Goal: Transaction & Acquisition: Book appointment/travel/reservation

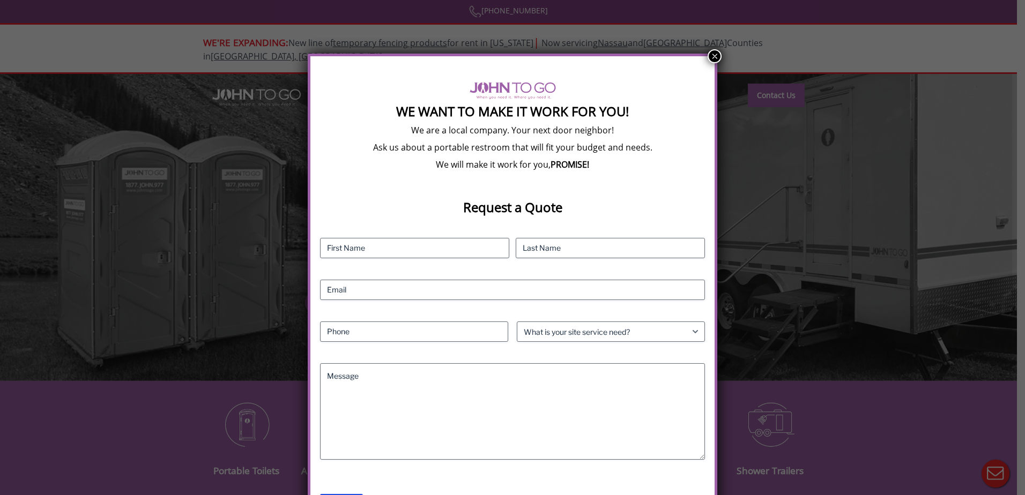
click at [712, 54] on button "×" at bounding box center [714, 56] width 14 height 14
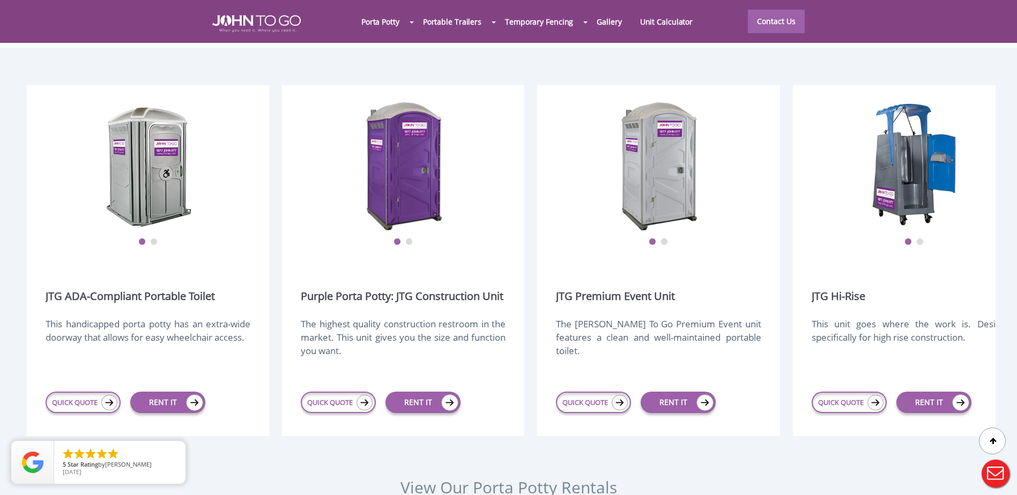
click at [106, 381] on div at bounding box center [508, 247] width 1017 height 495
click at [78, 392] on link "QUICK QUOTE" at bounding box center [83, 402] width 75 height 21
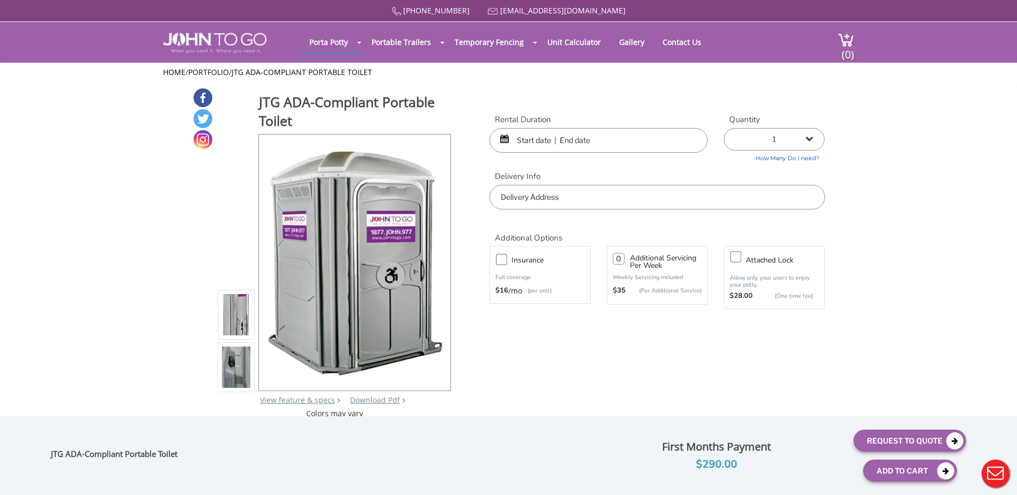
click at [626, 140] on input "text" at bounding box center [598, 140] width 218 height 25
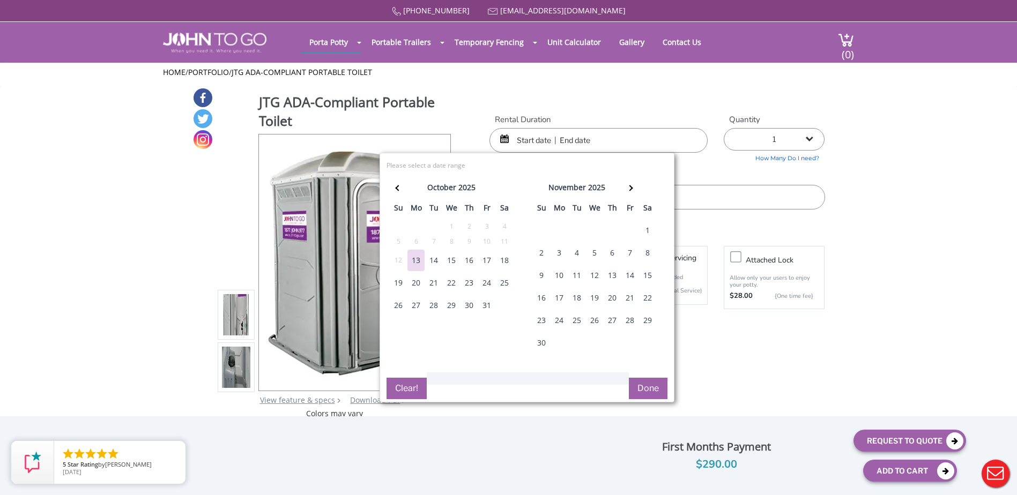
click at [434, 260] on div "14" at bounding box center [433, 260] width 17 height 21
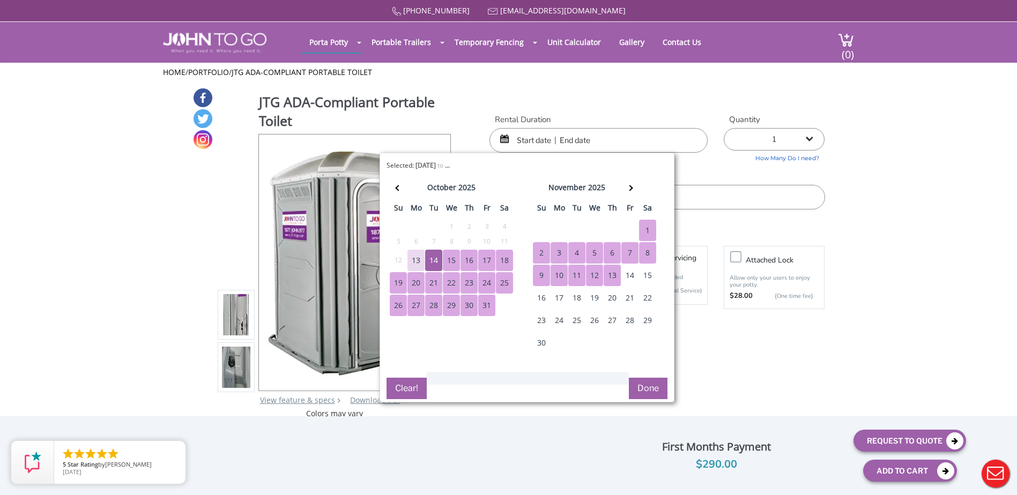
click at [609, 274] on div "13" at bounding box center [611, 275] width 17 height 21
type input "10/14/2025 to 11/13/2025"
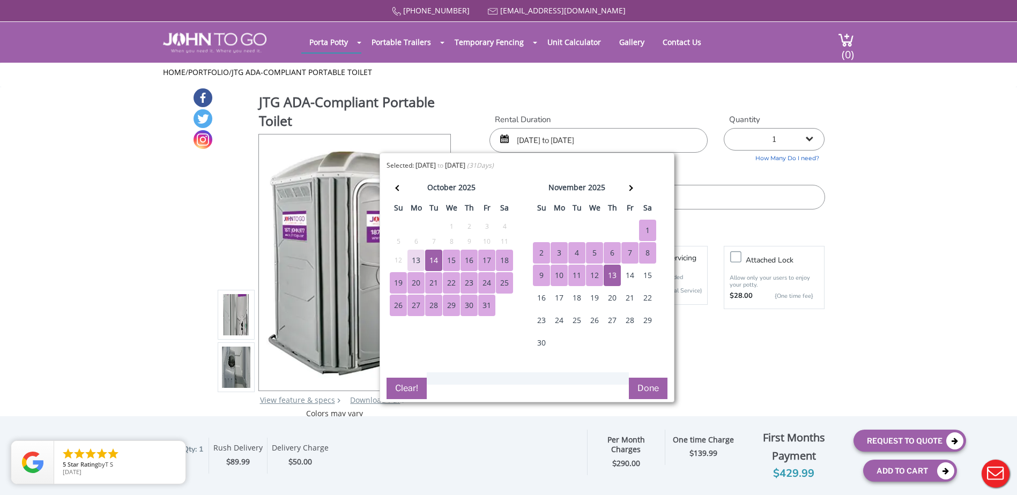
click at [646, 390] on button "Done" at bounding box center [648, 388] width 39 height 21
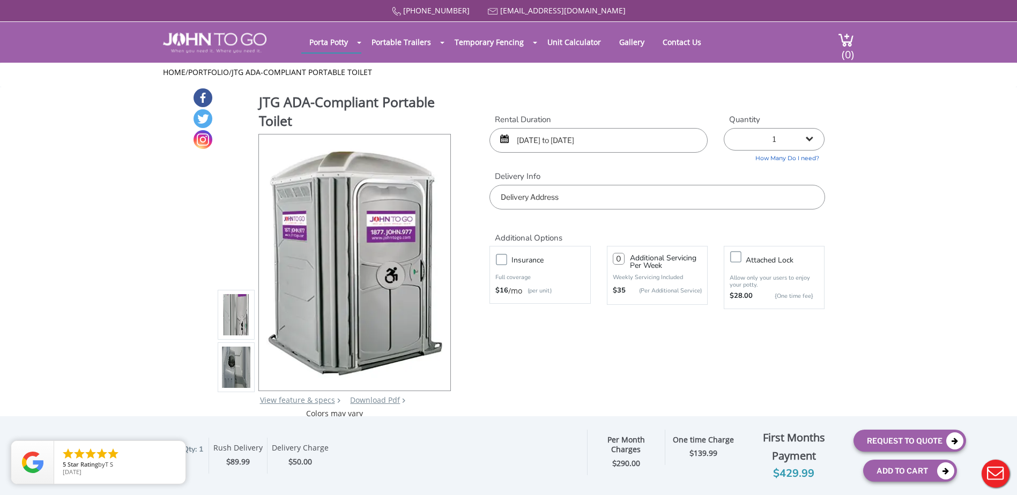
click at [550, 193] on input "text" at bounding box center [656, 197] width 335 height 25
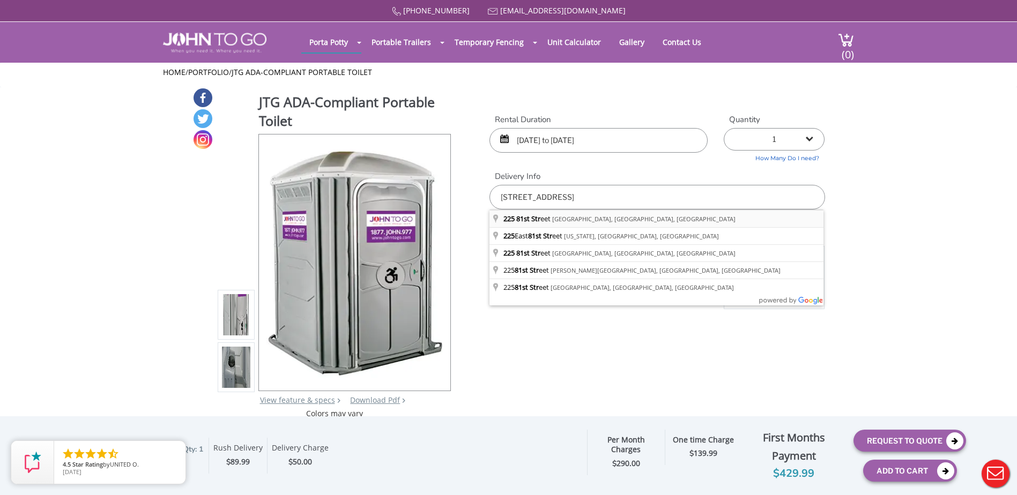
type input "225 81st Street, Brooklyn, NY, USA"
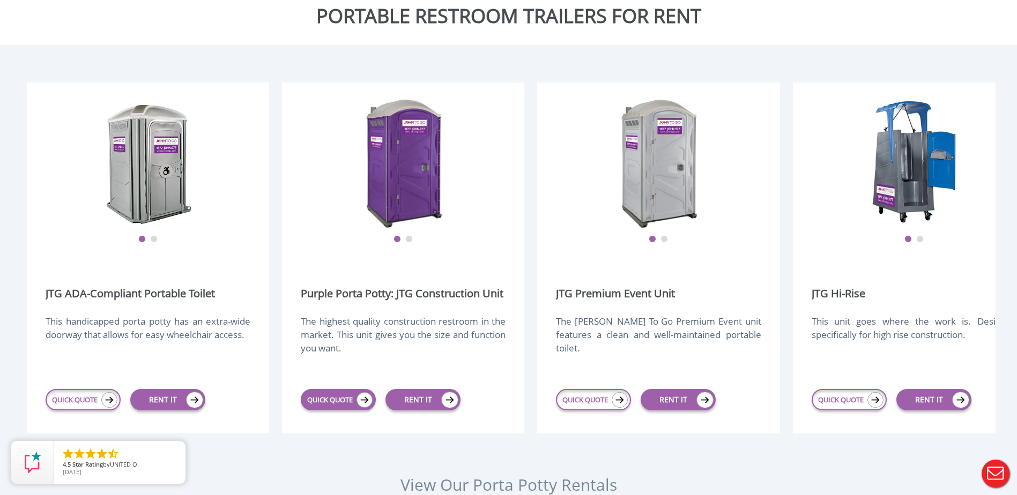
click at [331, 389] on link "QUICK QUOTE" at bounding box center [338, 399] width 75 height 21
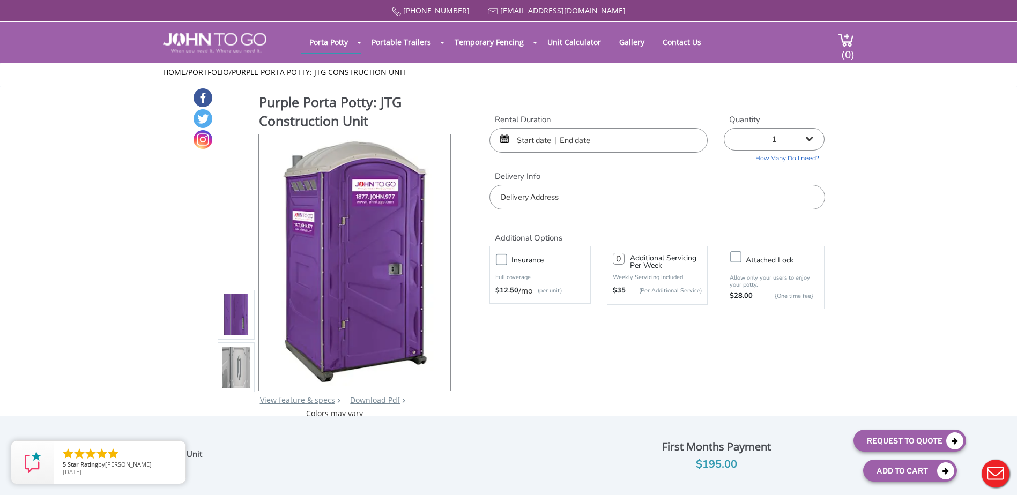
click at [603, 139] on input "text" at bounding box center [598, 140] width 218 height 25
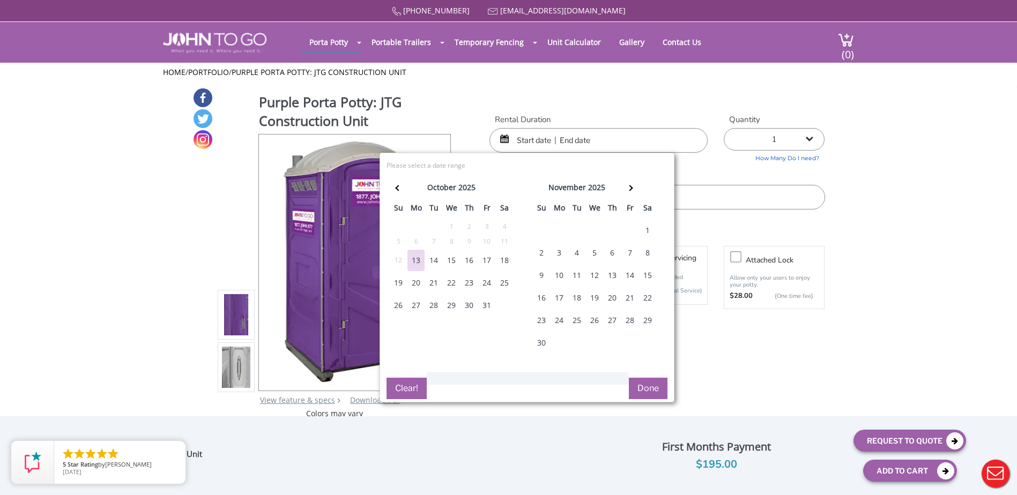
click at [437, 261] on div "14" at bounding box center [433, 260] width 17 height 21
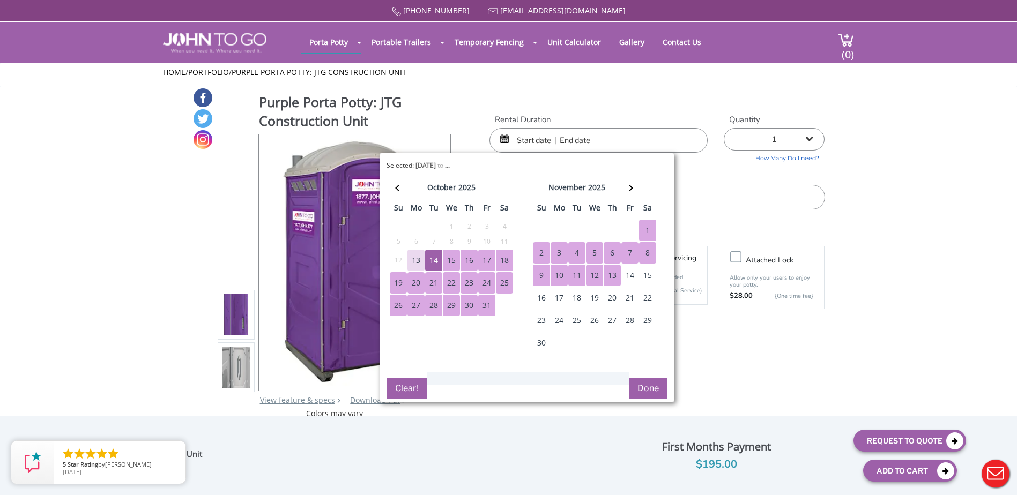
click at [614, 273] on div "13" at bounding box center [611, 275] width 17 height 21
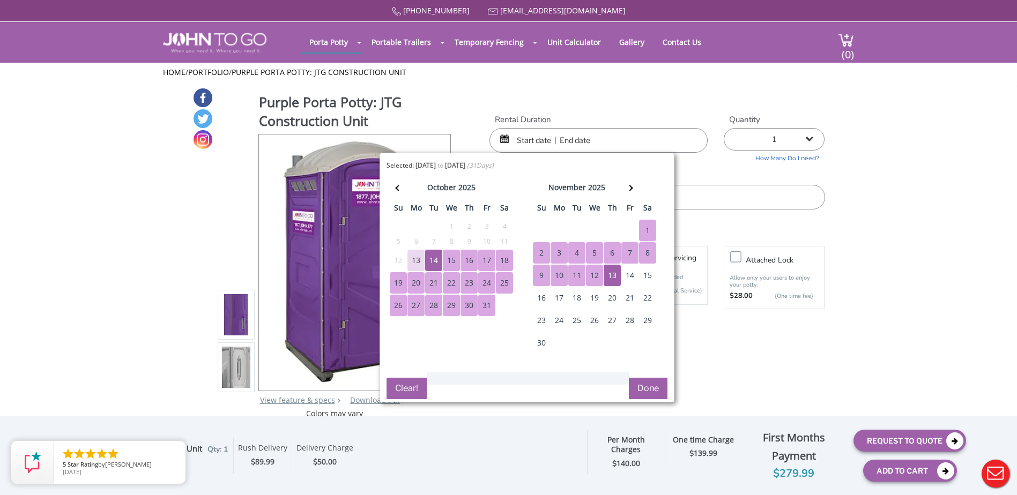
type input "10/14/2025 to 11/13/2025"
click at [648, 387] on button "Done" at bounding box center [648, 388] width 39 height 21
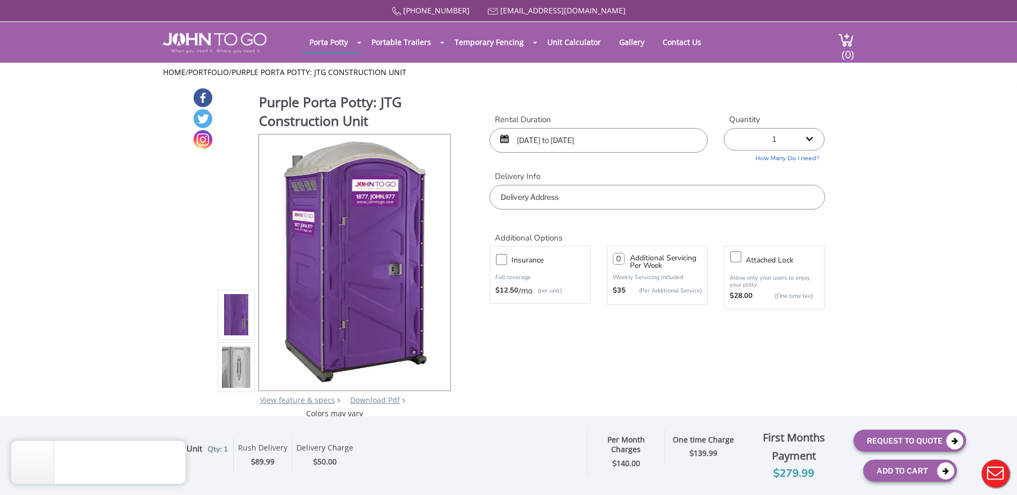
click at [559, 192] on input "text" at bounding box center [656, 197] width 335 height 25
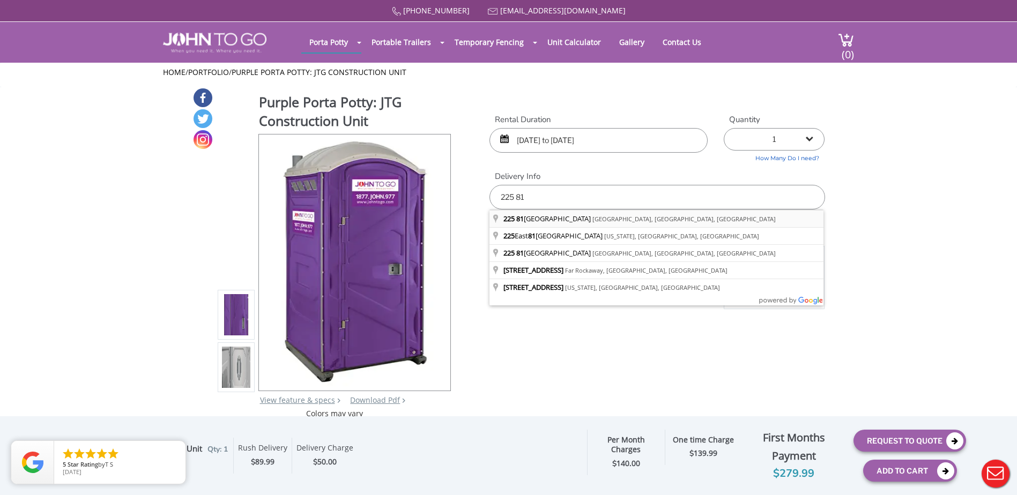
type input "225 81st Street, Brooklyn, NY, USA"
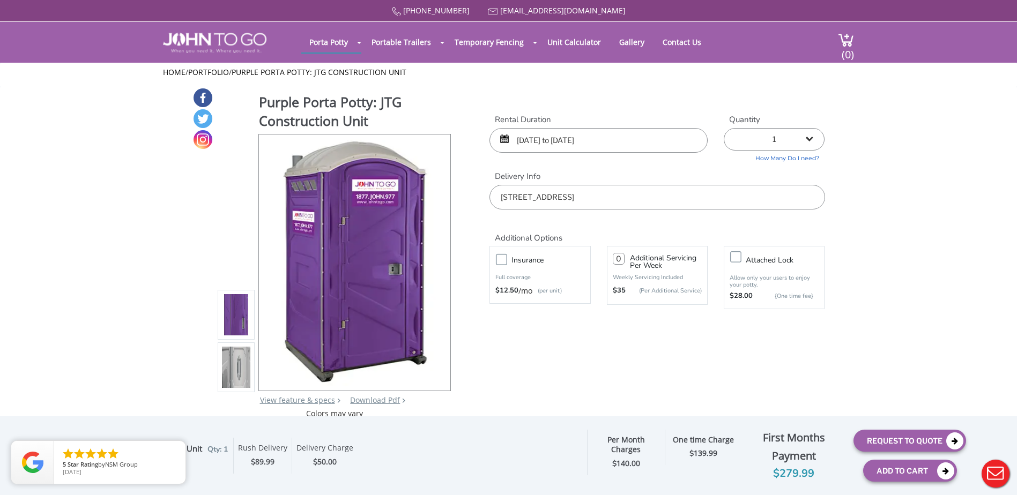
click at [234, 360] on img at bounding box center [236, 367] width 29 height 252
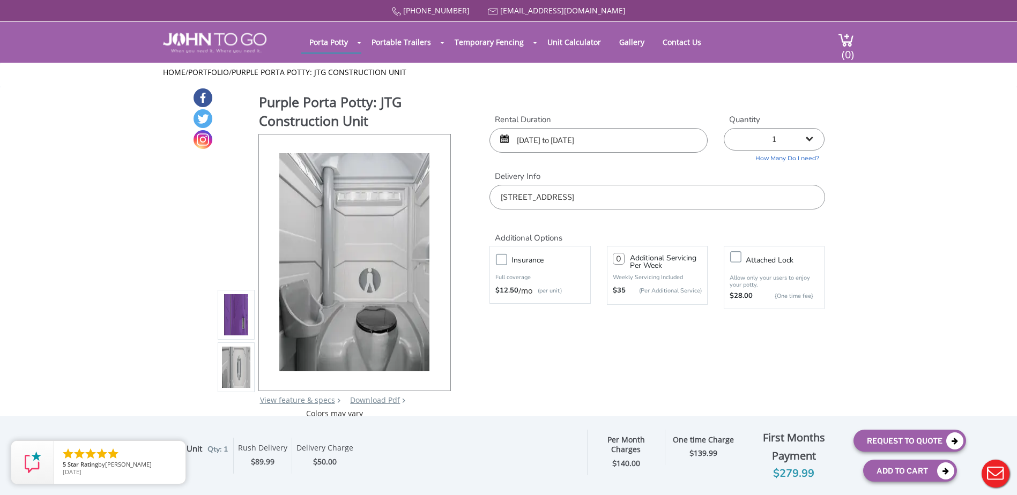
click at [231, 322] on img at bounding box center [236, 315] width 29 height 252
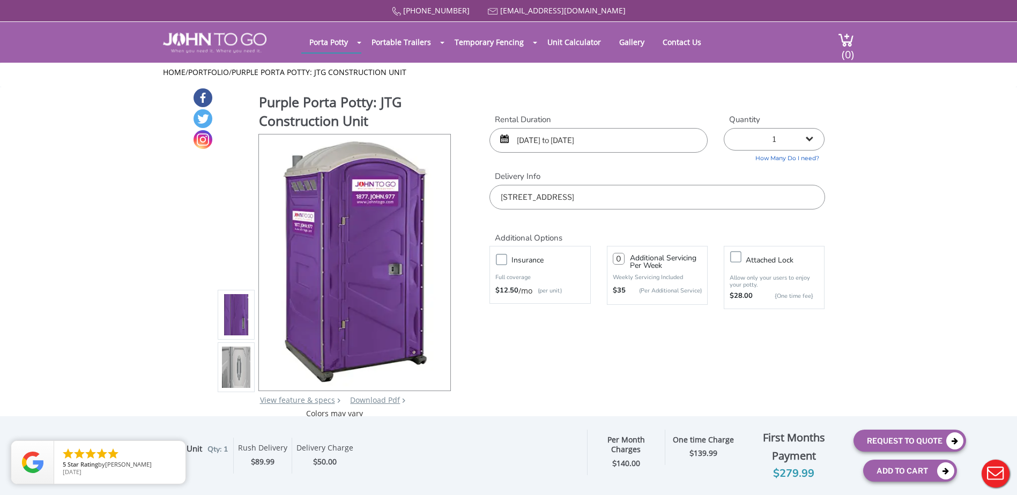
click at [242, 309] on img at bounding box center [236, 315] width 29 height 252
click at [238, 355] on img at bounding box center [236, 367] width 29 height 252
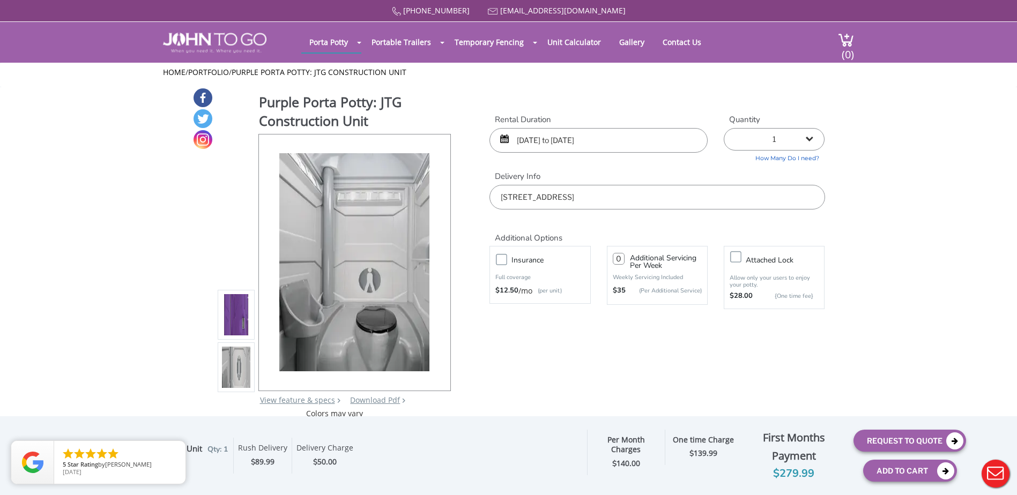
click at [225, 323] on img at bounding box center [236, 315] width 29 height 252
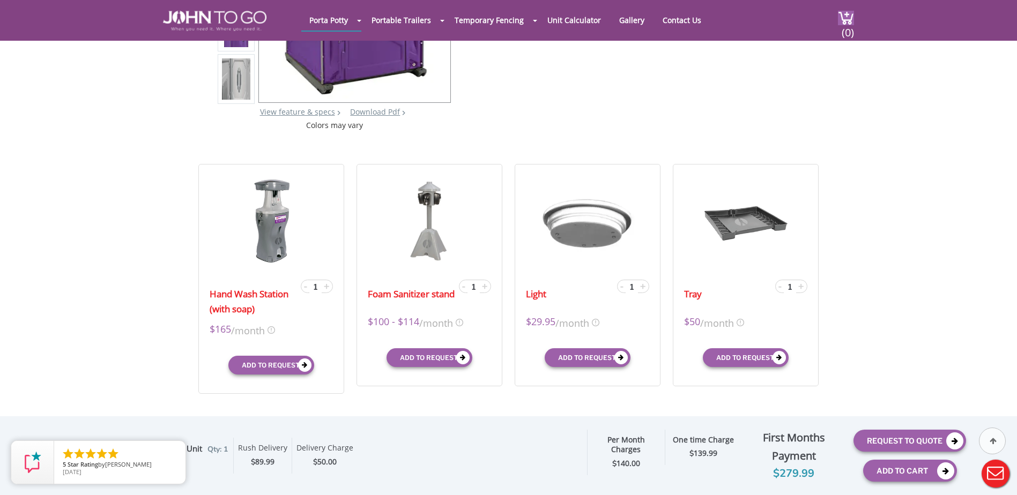
scroll to position [268, 0]
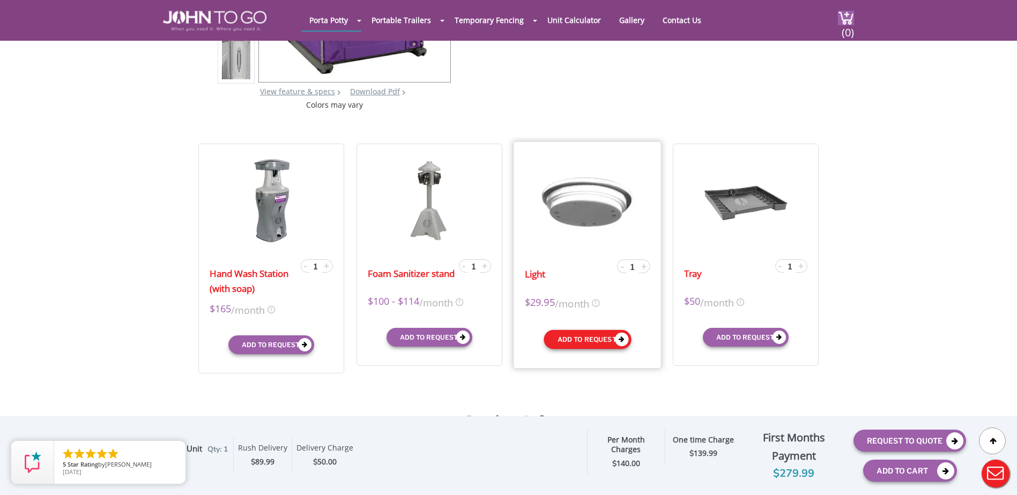
click at [566, 337] on button "Add to request" at bounding box center [586, 339] width 87 height 19
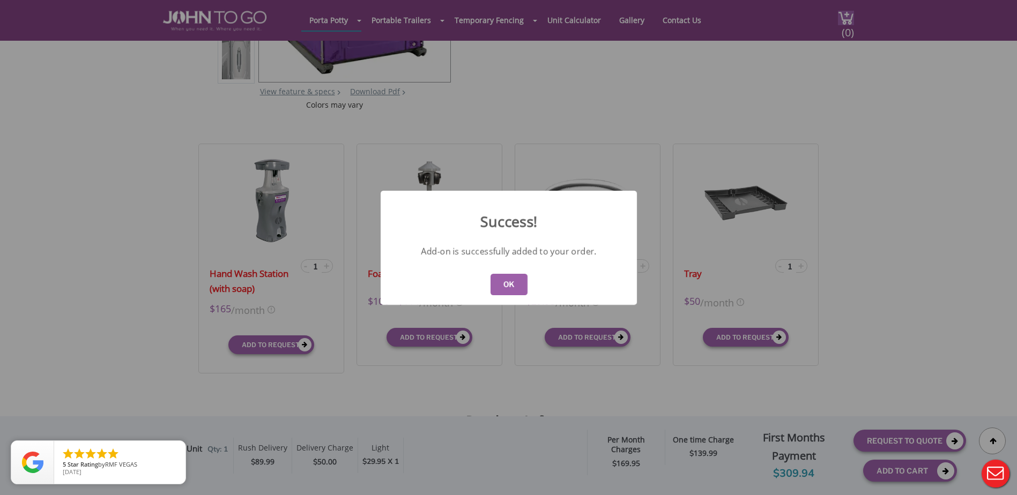
click at [505, 287] on button "OK" at bounding box center [508, 284] width 37 height 21
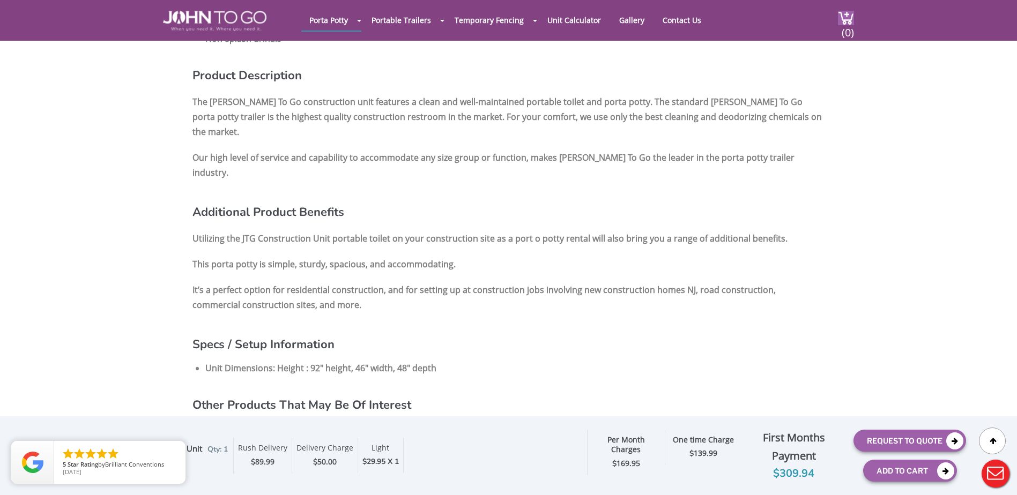
scroll to position [750, 0]
click at [906, 473] on button "Add To Cart" at bounding box center [910, 471] width 94 height 22
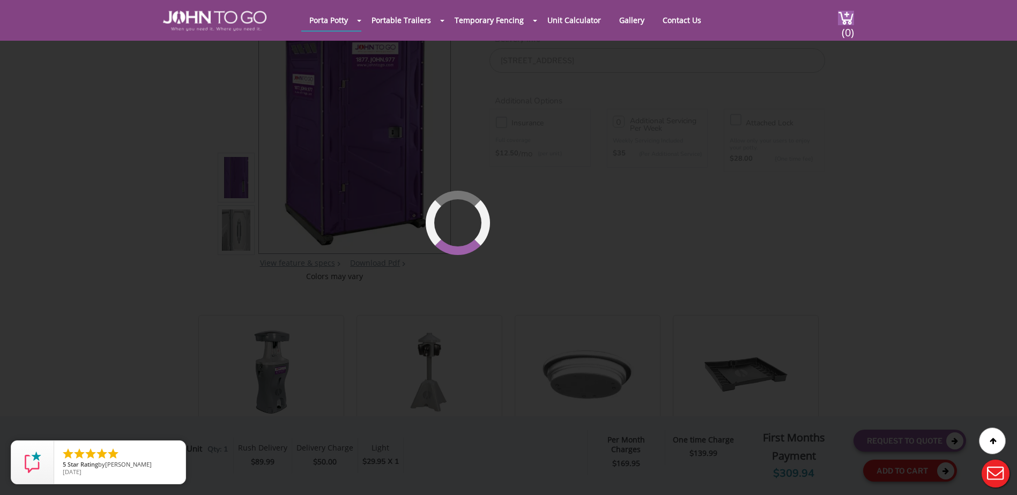
scroll to position [73, 0]
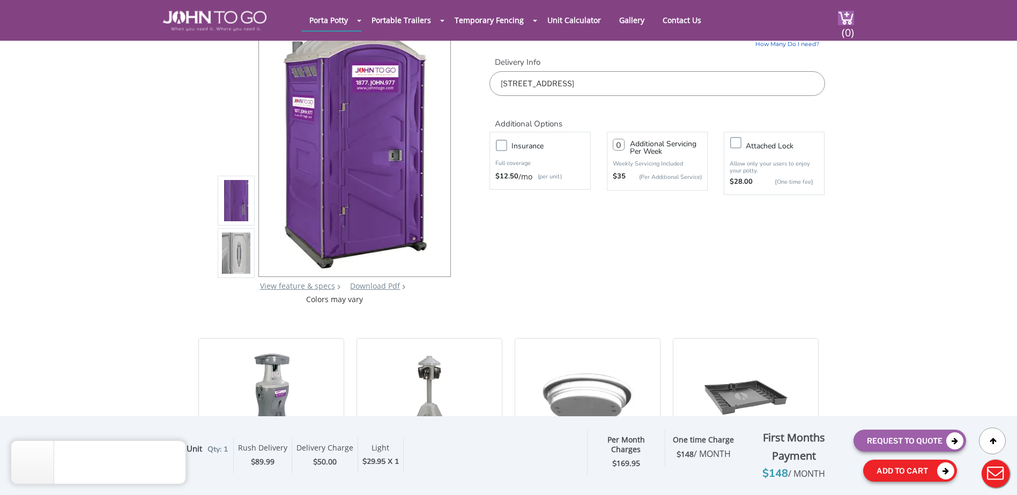
click at [885, 474] on button "Add To Cart" at bounding box center [910, 471] width 94 height 22
click at [618, 148] on input "number" at bounding box center [619, 145] width 12 height 12
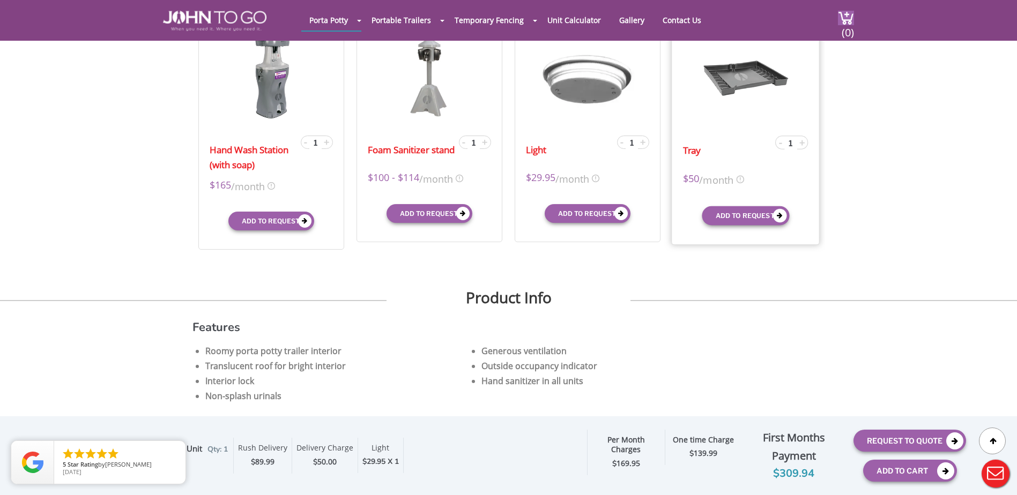
scroll to position [449, 0]
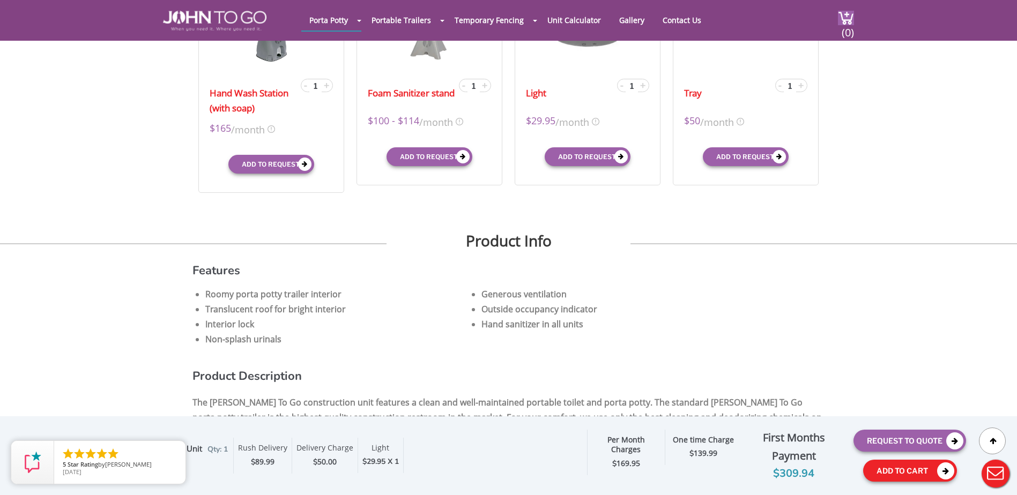
click at [887, 466] on button "Add To Cart" at bounding box center [910, 471] width 94 height 22
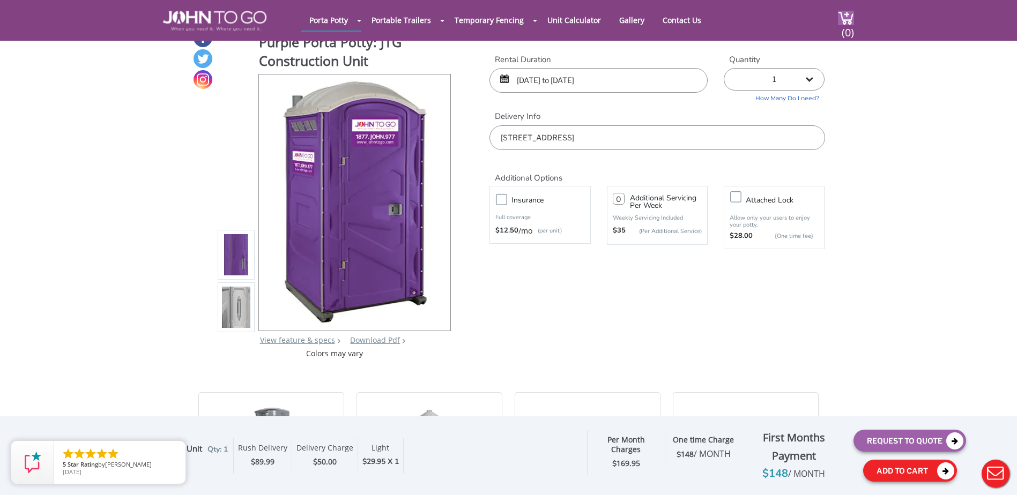
scroll to position [0, 0]
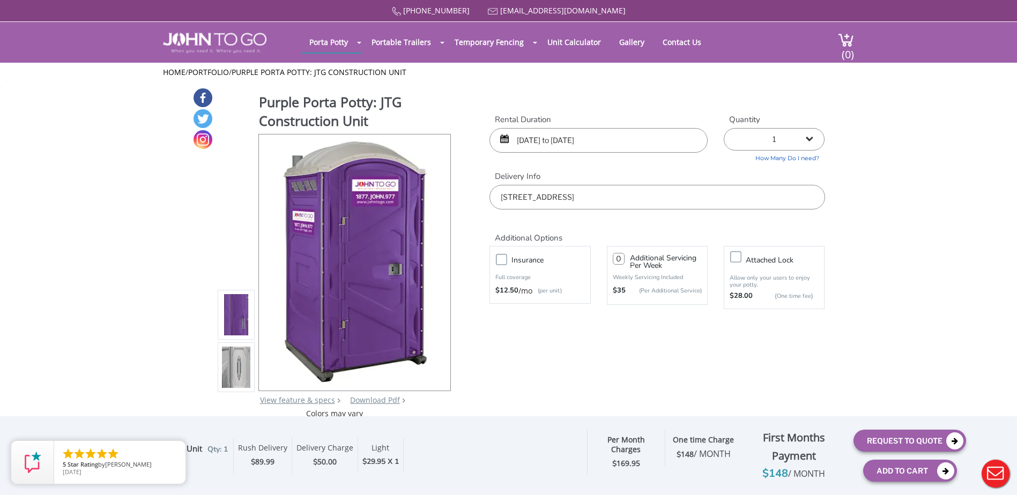
click at [617, 260] on input "0" at bounding box center [619, 259] width 12 height 12
click at [637, 350] on div "Purple Porta Potty: JTG Construction Unit View feature & specs Download Pdf Pro…" at bounding box center [508, 253] width 632 height 332
drag, startPoint x: 621, startPoint y: 257, endPoint x: 599, endPoint y: 257, distance: 22.0
click at [599, 257] on div "1 Additional Servicing Per Week Weekly Servicing Included $35 (Per Additional S…" at bounding box center [657, 275] width 117 height 64
type input "0"
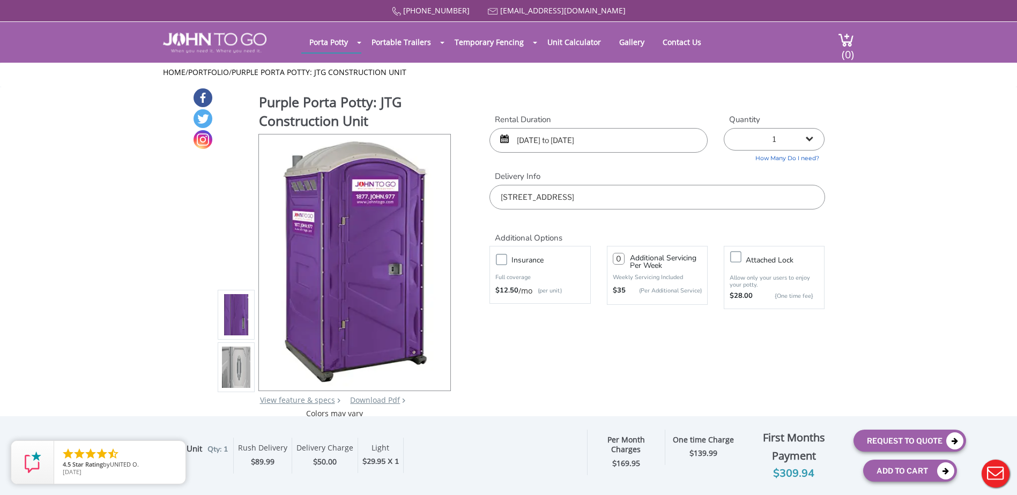
click at [725, 352] on div "Purple Porta Potty: JTG Construction Unit View feature & specs Download Pdf Pro…" at bounding box center [508, 253] width 632 height 332
click at [910, 442] on button "Request To Quote" at bounding box center [909, 441] width 113 height 22
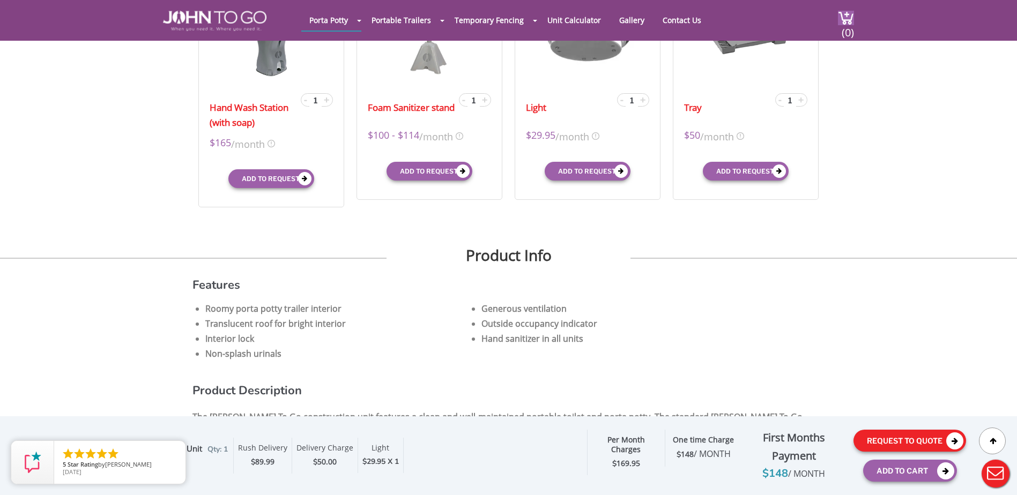
scroll to position [436, 0]
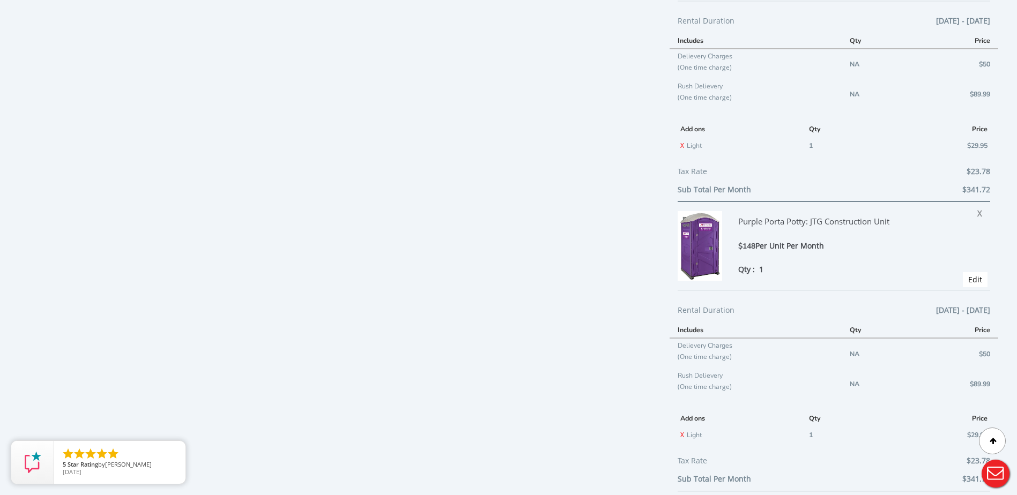
scroll to position [789, 0]
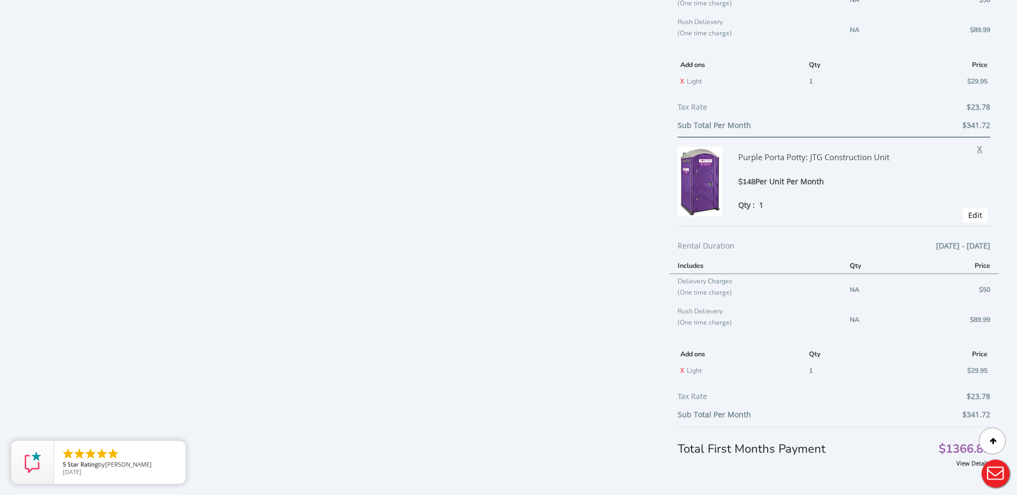
click at [977, 147] on span "X" at bounding box center [982, 147] width 10 height 14
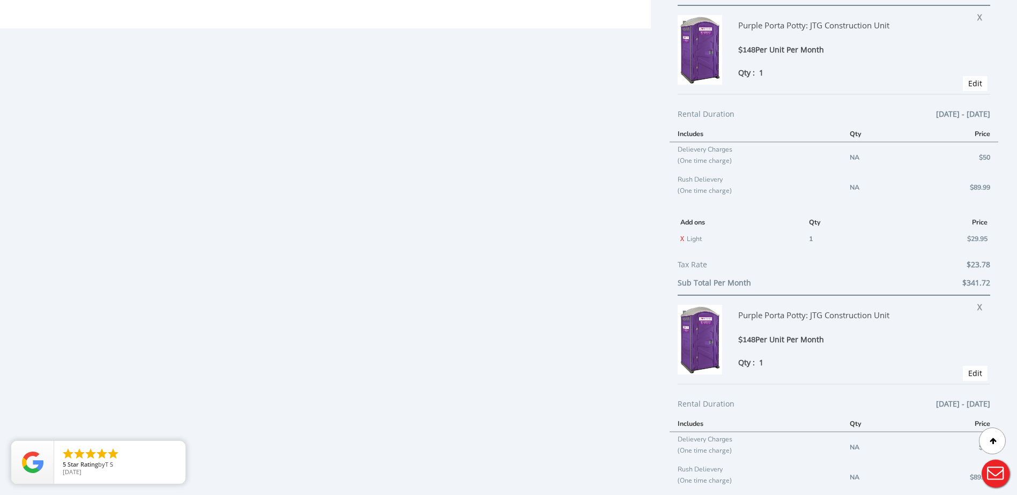
scroll to position [17, 0]
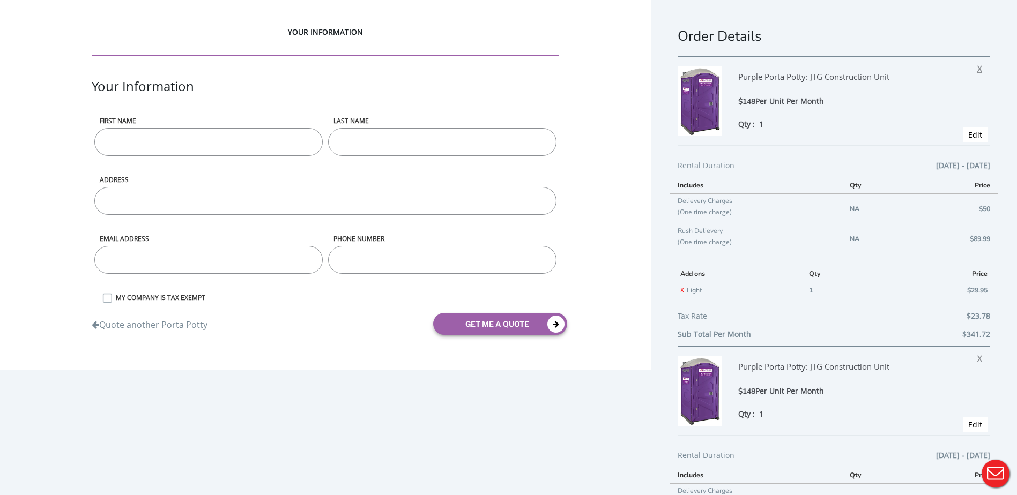
click at [977, 70] on span "X" at bounding box center [982, 67] width 10 height 14
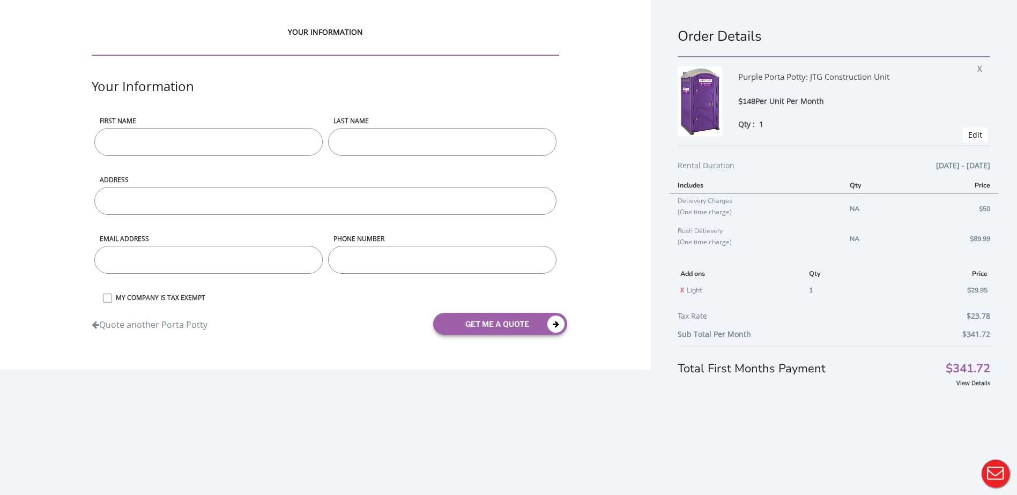
click at [733, 432] on div "Order Details Purple Porta Potty: JTG Construction Unit $148 Per Unit Per Month…" at bounding box center [834, 260] width 366 height 520
click at [968, 131] on link "Edit" at bounding box center [975, 135] width 14 height 10
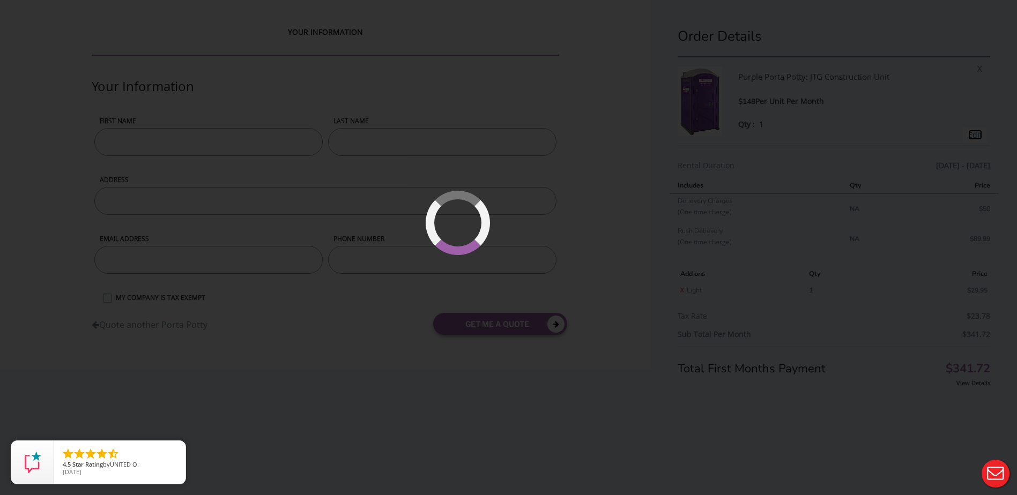
type input "[DATE] to [DATE]"
type input "0"
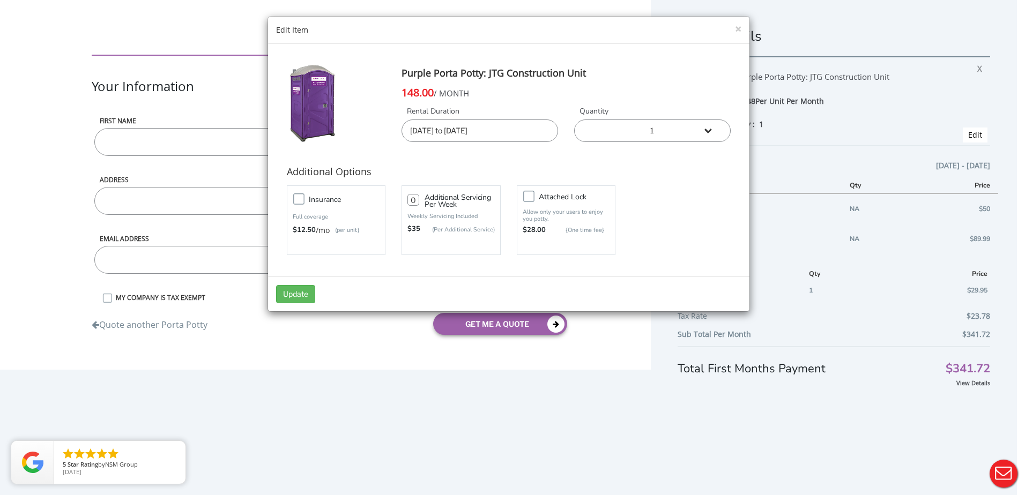
click at [503, 131] on input "[DATE] to [DATE]" at bounding box center [479, 131] width 156 height 23
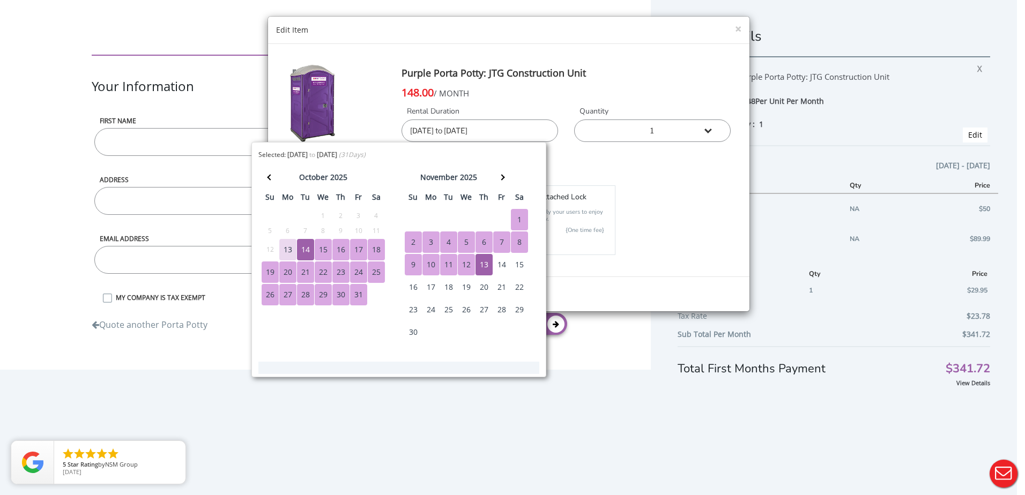
click at [329, 249] on div "15" at bounding box center [323, 249] width 17 height 21
click at [503, 264] on div "14" at bounding box center [501, 264] width 17 height 21
type input "10/15/2025 to 11/14/2025"
click at [693, 195] on div "Insurance Full coverage $12.50 /mo (per unit) 0 $35 Attached lock" at bounding box center [509, 220] width 460 height 75
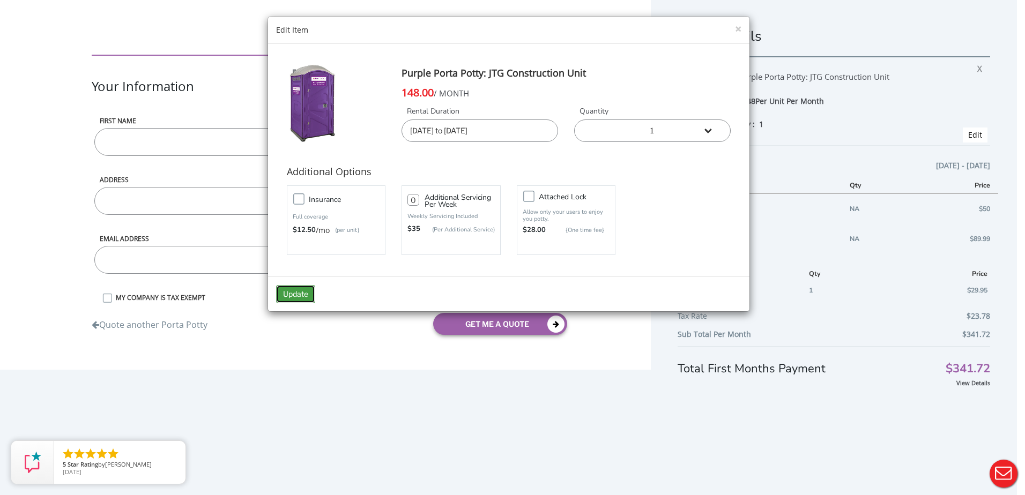
click at [305, 295] on button "Update" at bounding box center [295, 294] width 39 height 18
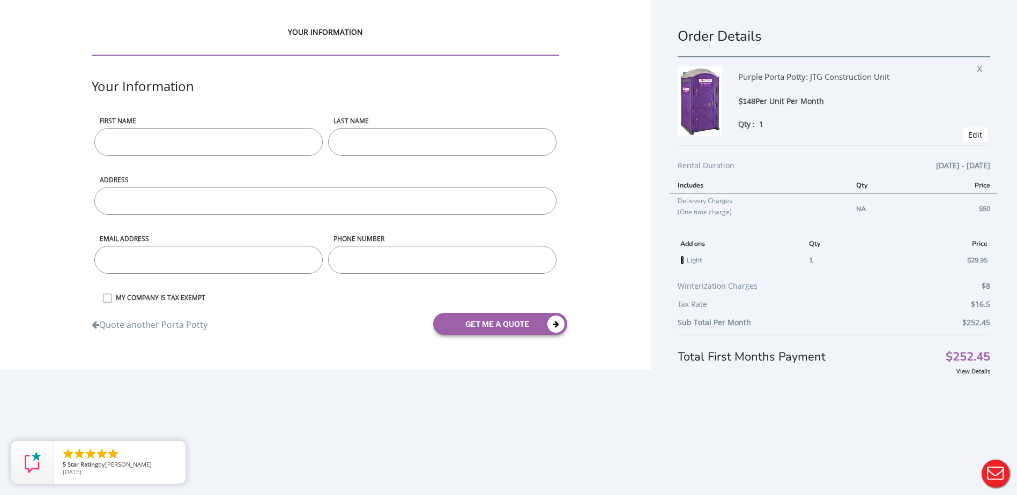
drag, startPoint x: 682, startPoint y: 259, endPoint x: 563, endPoint y: 35, distance: 253.9
click at [682, 259] on link "X" at bounding box center [682, 260] width 4 height 9
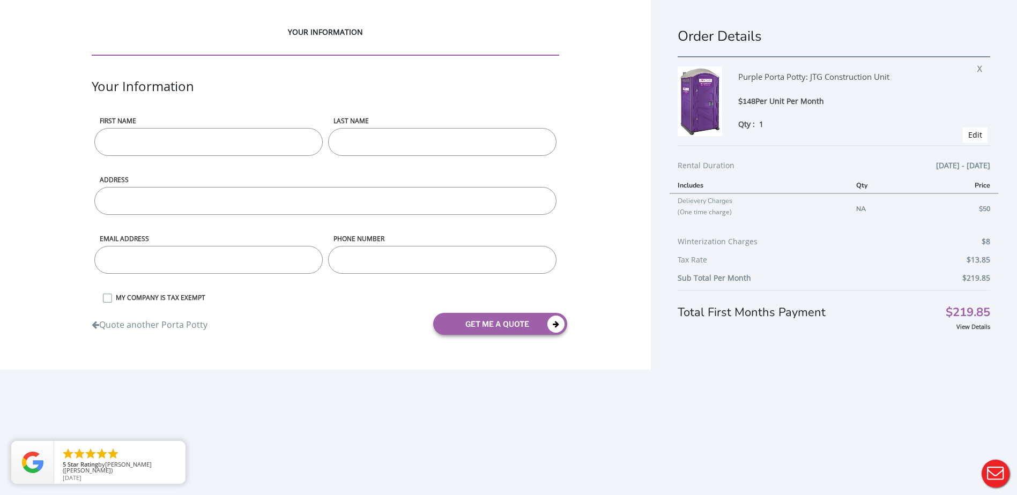
click at [769, 384] on div "Order Details Purple Porta Potty: JTG Construction Unit $148 Per Unit Per Month…" at bounding box center [834, 260] width 366 height 520
click at [946, 414] on div "Order Details Purple Porta Potty: JTG Construction Unit $148 Per Unit Per Month…" at bounding box center [834, 260] width 366 height 520
click at [778, 367] on div "Order Details Purple Porta Potty: JTG Construction Unit $148 Per Unit Per Month…" at bounding box center [834, 260] width 366 height 520
click at [778, 356] on div "Order Details Purple Porta Potty: JTG Construction Unit $148 Per Unit Per Month…" at bounding box center [834, 260] width 366 height 520
click at [714, 406] on div "Order Details Purple Porta Potty: JTG Construction Unit $148 Per Unit Per Month…" at bounding box center [834, 260] width 366 height 520
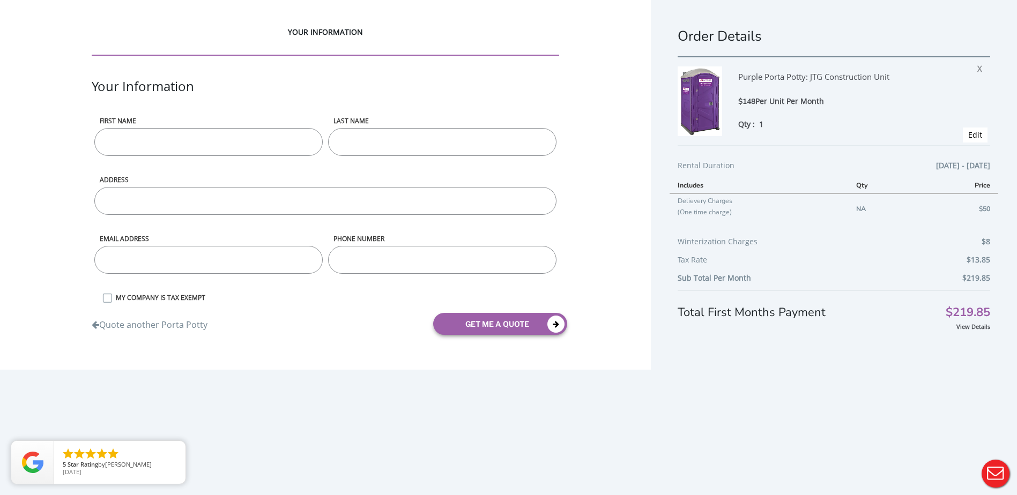
click at [671, 46] on div "Order Details Purple Porta Potty: JTG Construction Unit $148 Per Unit Per Month…" at bounding box center [834, 260] width 366 height 520
